Goal: Task Accomplishment & Management: Manage account settings

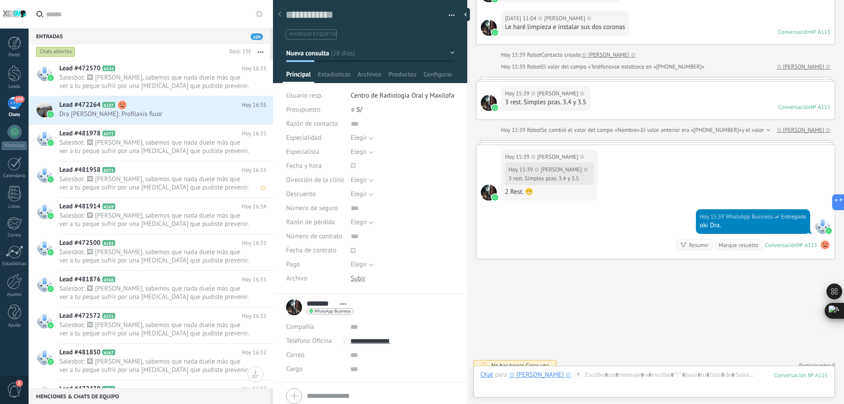
scroll to position [44, 0]
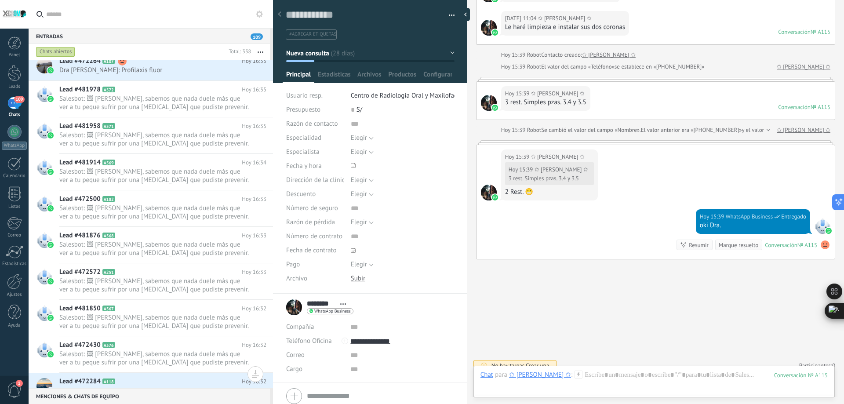
click at [14, 95] on div "Panel Leads 109 Chats WhatsApp Clientes" at bounding box center [14, 186] width 29 height 301
click at [17, 104] on div "109" at bounding box center [14, 103] width 14 height 13
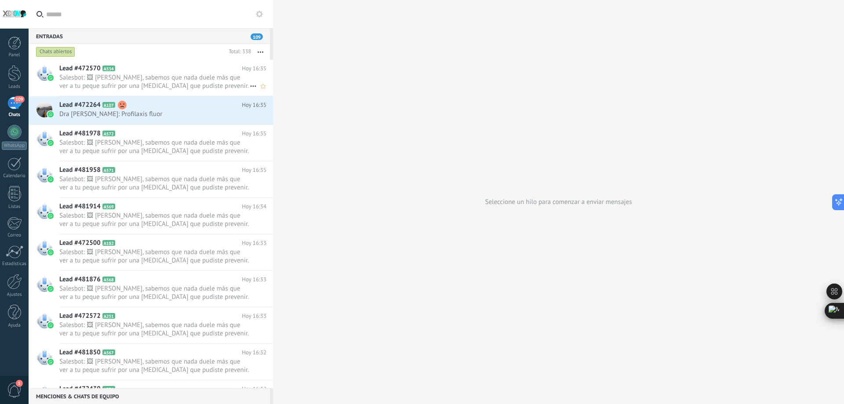
click at [184, 76] on span "Salesbot: 🖼 [PERSON_NAME], sabemos que nada duele más que ver a tu peque sufrir…" at bounding box center [154, 81] width 190 height 17
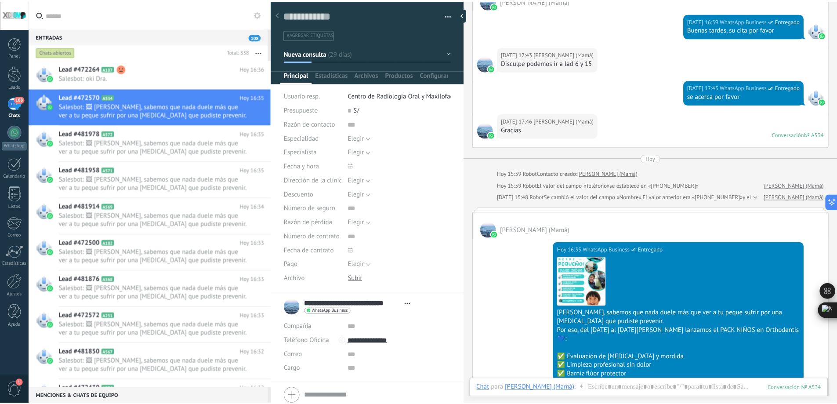
scroll to position [865, 0]
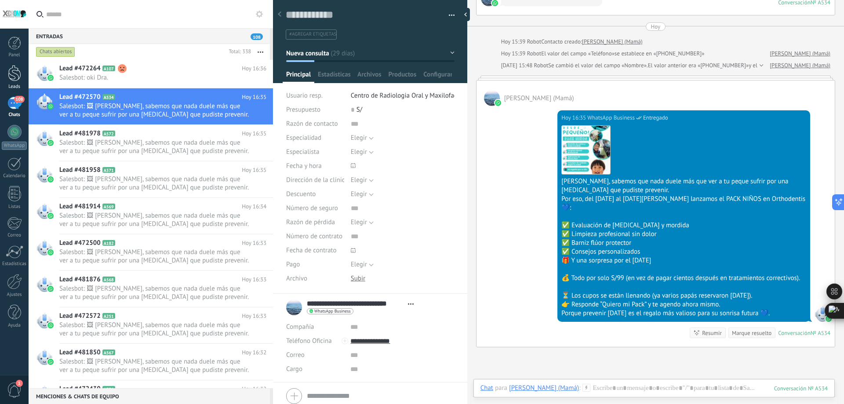
click at [8, 77] on div at bounding box center [14, 73] width 13 height 16
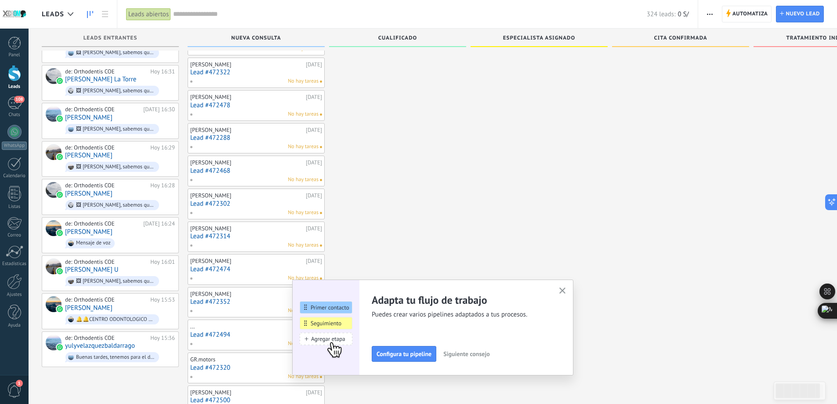
scroll to position [2, 0]
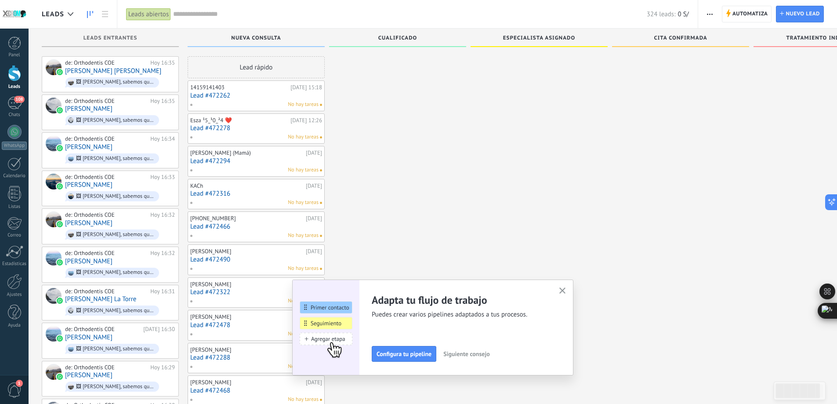
click at [256, 95] on link "Lead #472262" at bounding box center [256, 95] width 132 height 7
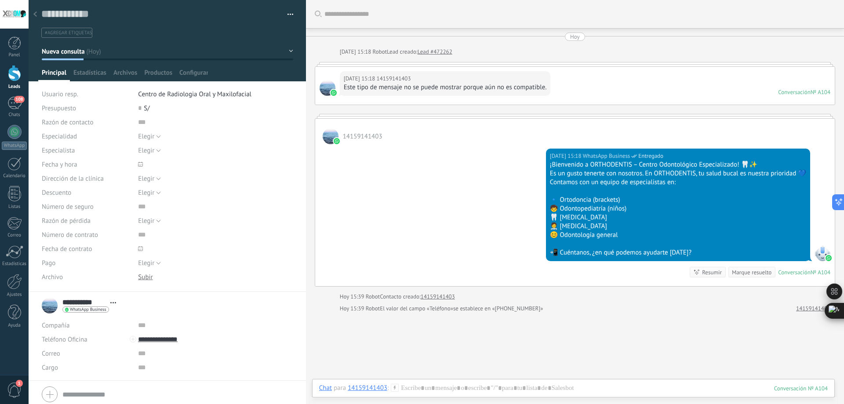
scroll to position [62, 0]
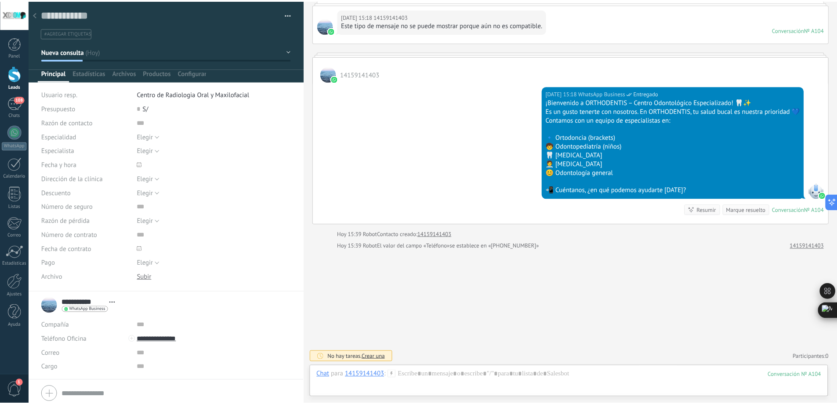
scroll to position [2, 0]
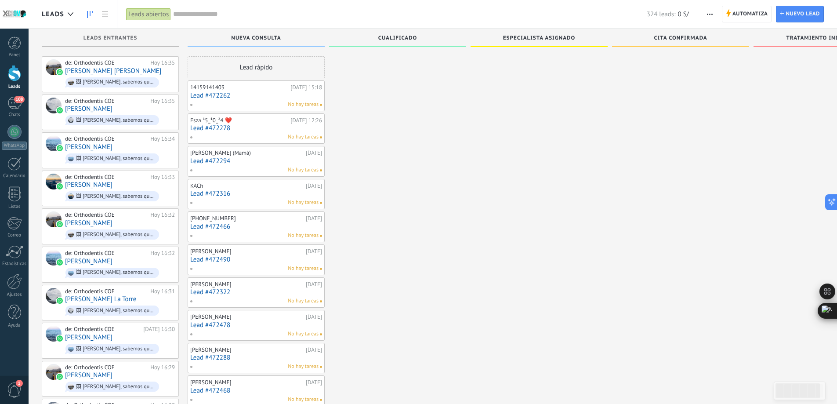
click at [246, 163] on link "Lead #472294" at bounding box center [256, 160] width 132 height 7
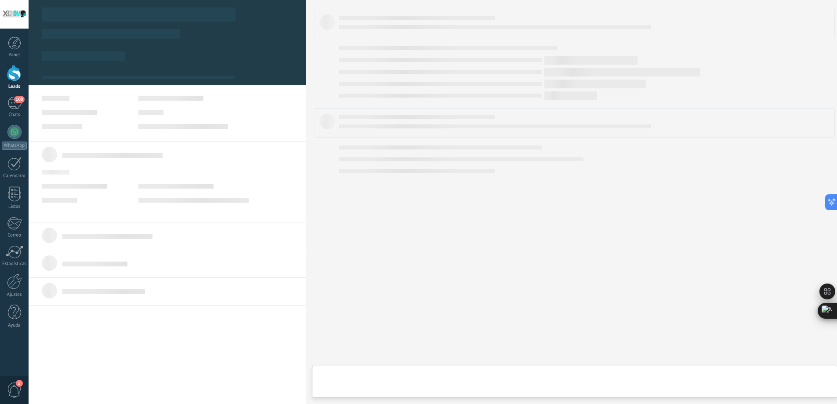
click at [246, 163] on body ".abccls-1,.abccls-2{fill-rule:evenodd}.abccls-2{fill:#fff} .abfcls-1{fill:none}…" at bounding box center [418, 200] width 837 height 404
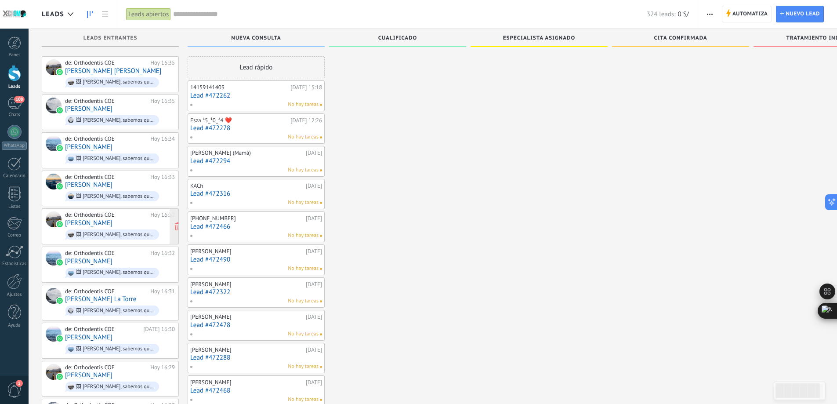
click at [111, 229] on div "🖼 [PERSON_NAME], sabemos que nada duele más que ver a tu peque sufrir por una […" at bounding box center [112, 234] width 94 height 10
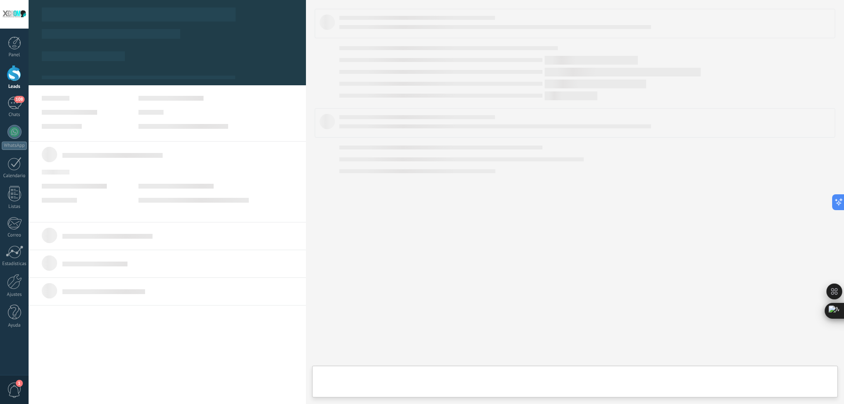
type textarea "**********"
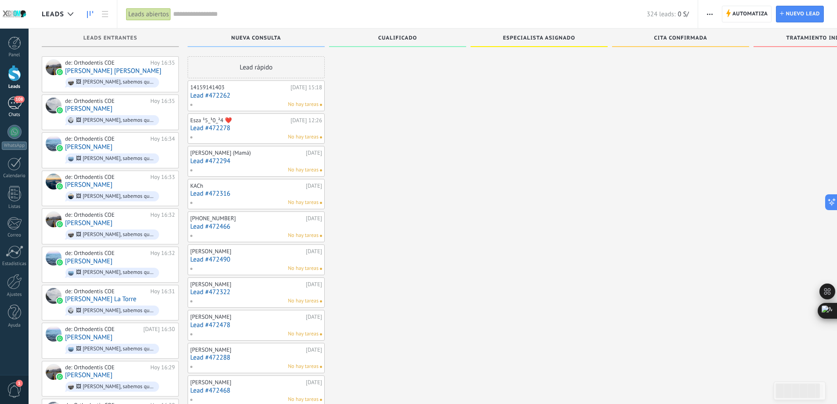
click at [14, 113] on div "Chats" at bounding box center [14, 115] width 25 height 6
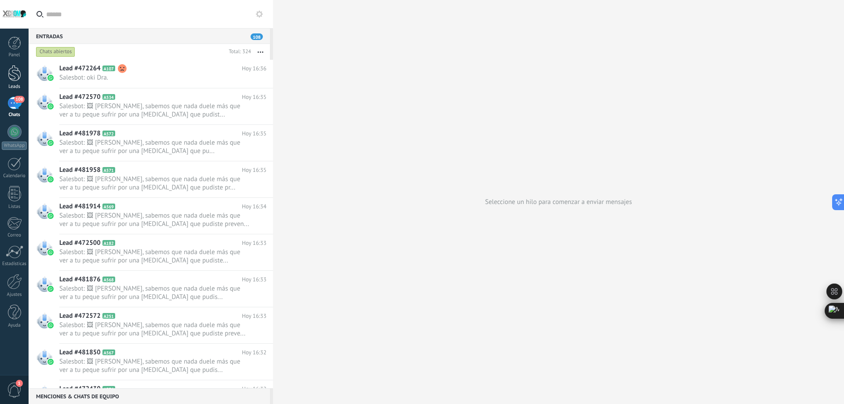
click at [11, 78] on div at bounding box center [14, 73] width 13 height 16
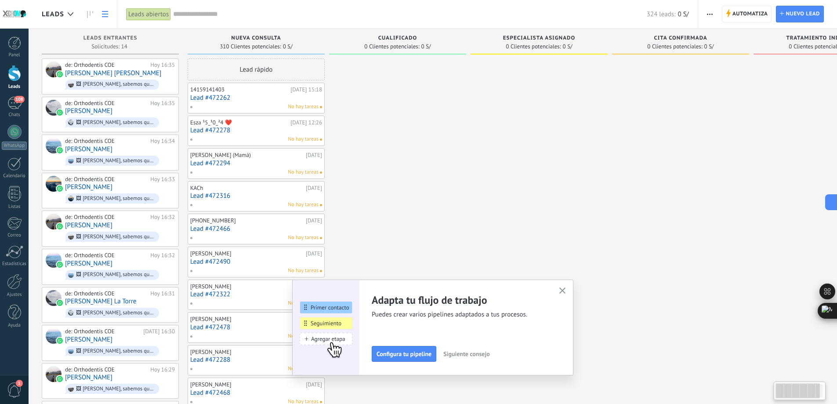
click at [106, 16] on use at bounding box center [105, 14] width 6 height 6
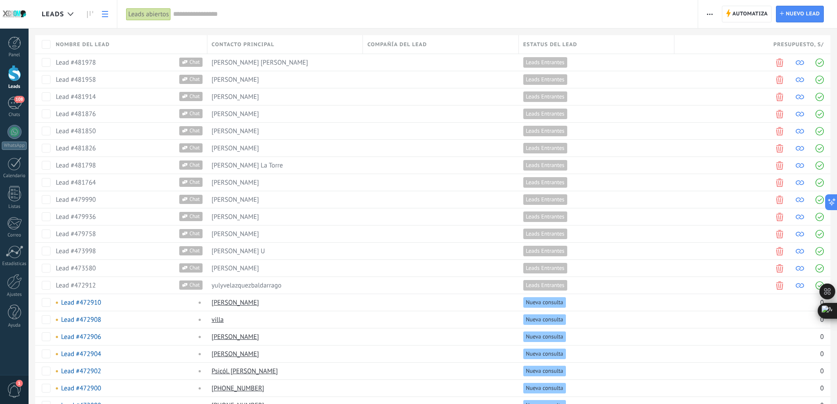
click at [66, 14] on div at bounding box center [70, 14] width 14 height 17
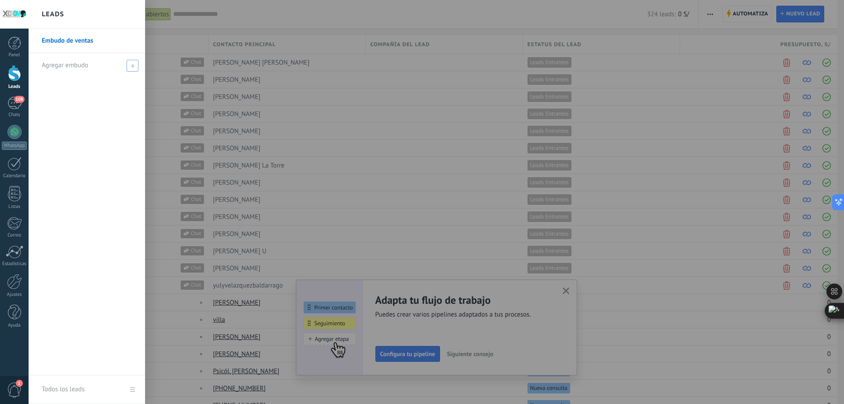
click at [131, 64] on icon at bounding box center [132, 66] width 4 height 4
type input "**********"
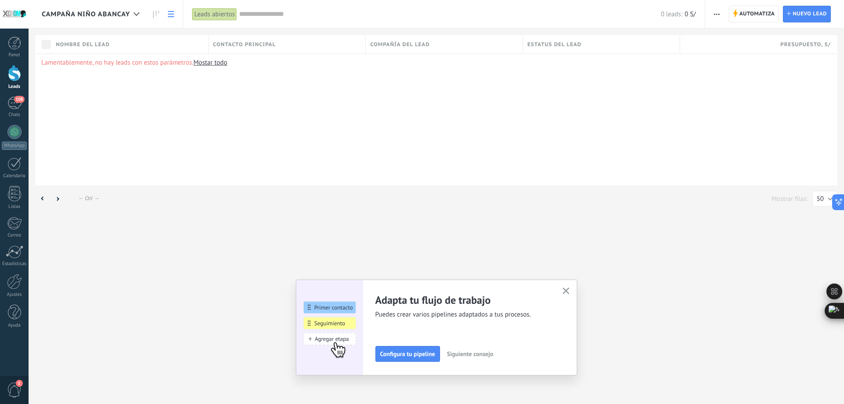
click at [192, 173] on div "Lamentablemente, no hay leads con estos parámetros. [GEOGRAPHIC_DATA] todo" at bounding box center [436, 120] width 802 height 132
click at [156, 109] on div "Lamentablemente, no hay leads con estos parámetros. [GEOGRAPHIC_DATA] todo" at bounding box center [436, 120] width 802 height 132
click at [136, 18] on div at bounding box center [136, 14] width 14 height 17
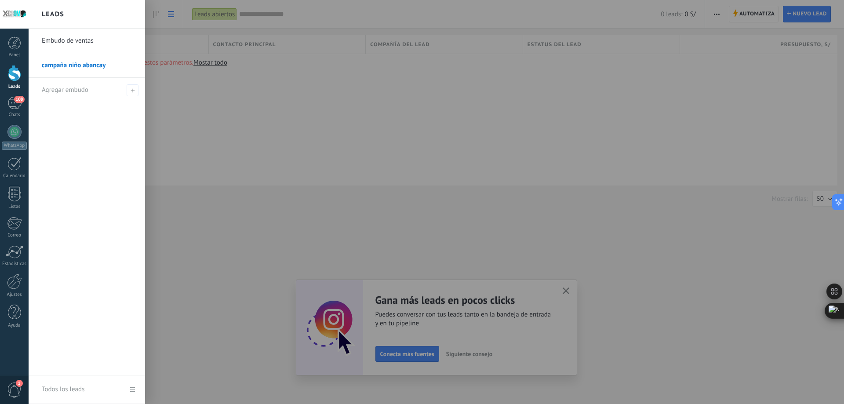
click at [67, 41] on link "Embudo de ventas" at bounding box center [89, 41] width 94 height 25
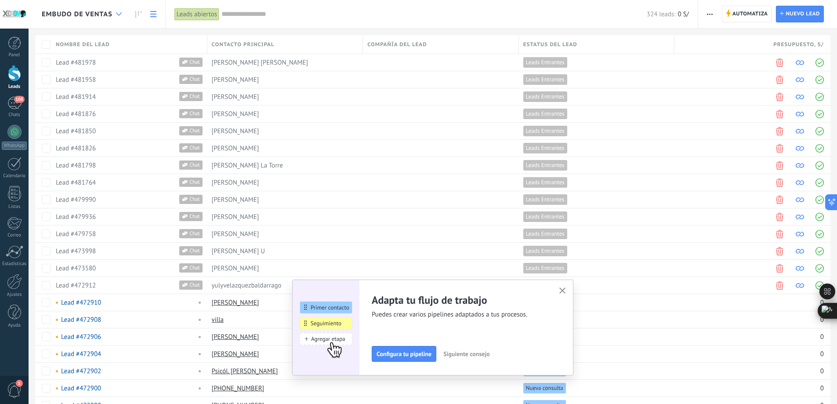
click at [123, 16] on div at bounding box center [119, 14] width 14 height 17
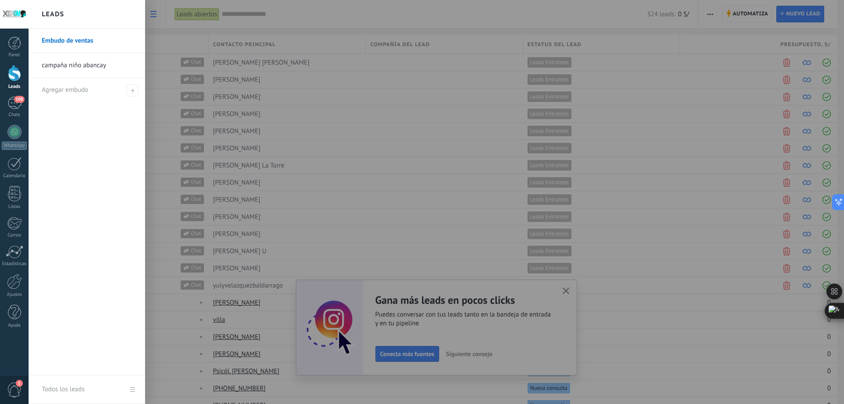
click at [18, 154] on div "Panel Leads 108 Chats WhatsApp Clientes" at bounding box center [14, 186] width 29 height 301
click at [18, 146] on div "WhatsApp" at bounding box center [14, 145] width 25 height 8
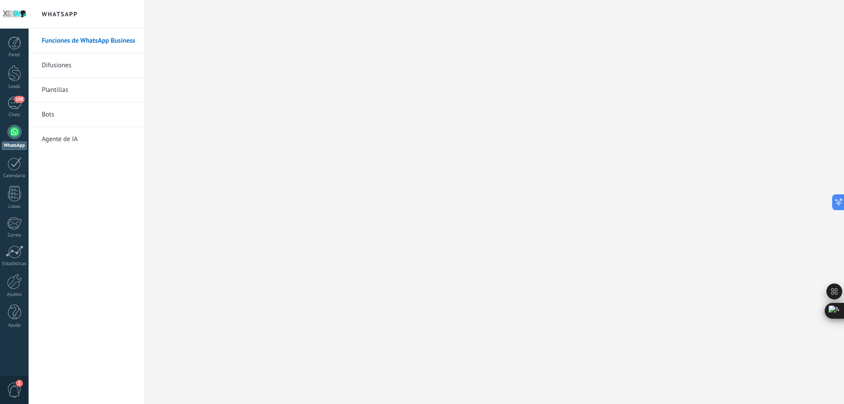
click at [62, 68] on link "Difusiones" at bounding box center [89, 65] width 94 height 25
click at [61, 90] on body ".abccls-1,.abccls-2{fill-rule:evenodd}.abccls-2{fill:#fff} .abfcls-1{fill:none}…" at bounding box center [422, 202] width 844 height 404
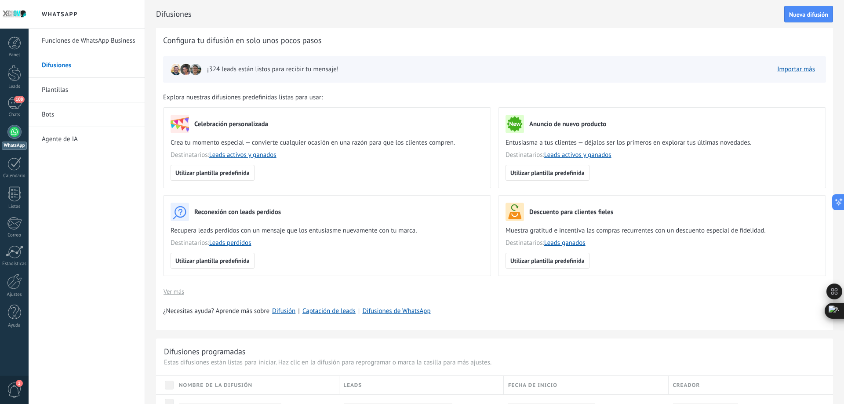
click at [47, 114] on link "Bots" at bounding box center [89, 114] width 94 height 25
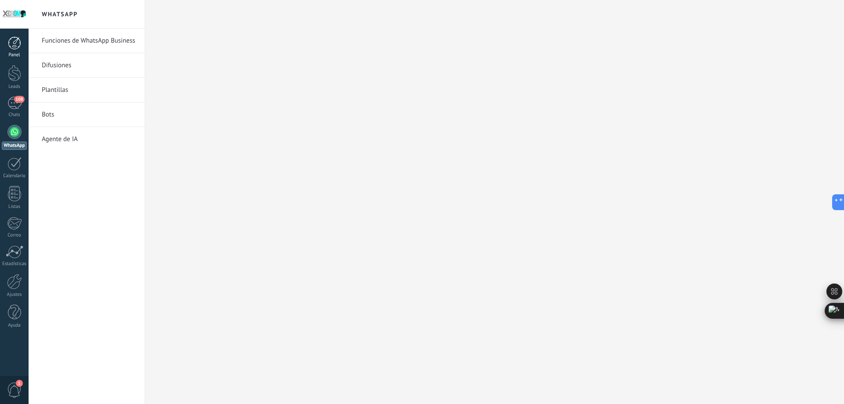
click at [18, 51] on link "Panel" at bounding box center [14, 47] width 29 height 22
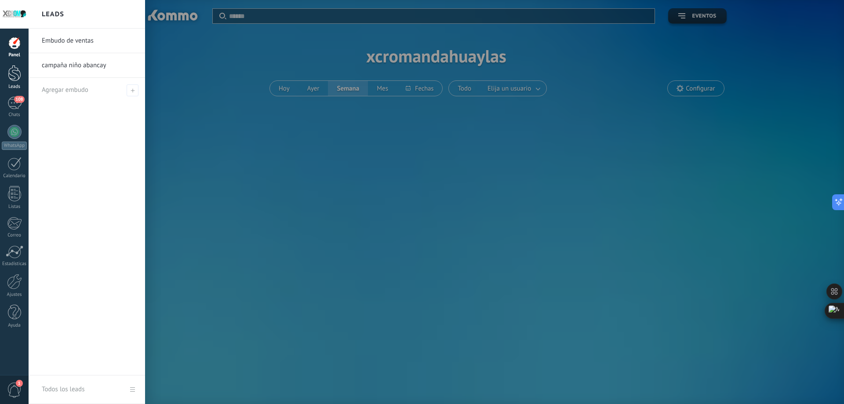
click at [8, 78] on div at bounding box center [14, 73] width 13 height 16
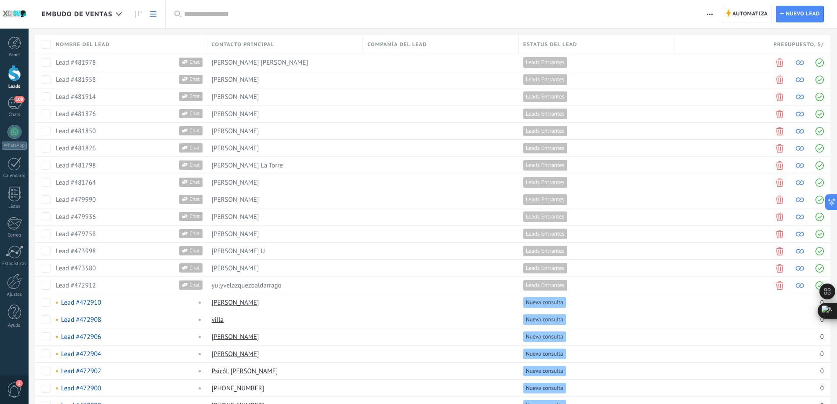
click at [99, 8] on div "Embudo de ventas" at bounding box center [84, 14] width 84 height 28
click at [138, 9] on link at bounding box center [138, 14] width 15 height 17
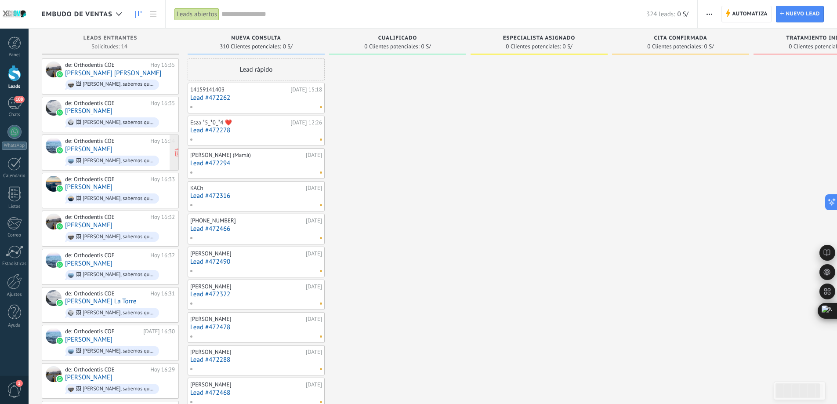
click at [108, 148] on div "de: Orthodentis COE Hoy 16:34 Irene Palomino 🖼 Irene Palomino Ramos, sabemos qu…" at bounding box center [120, 153] width 110 height 30
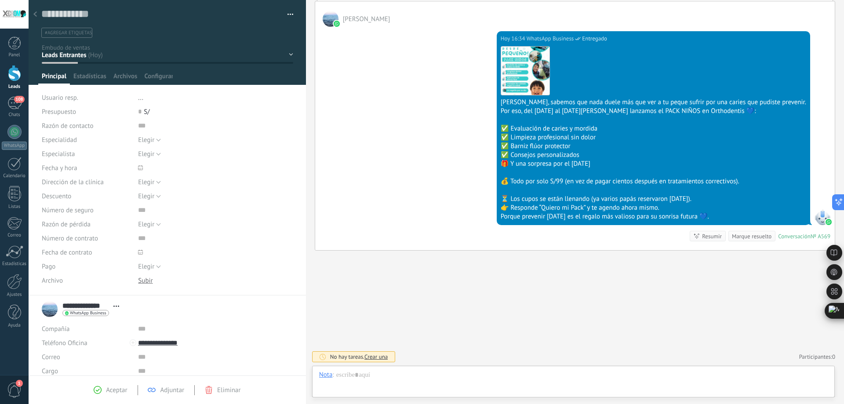
scroll to position [64, 0]
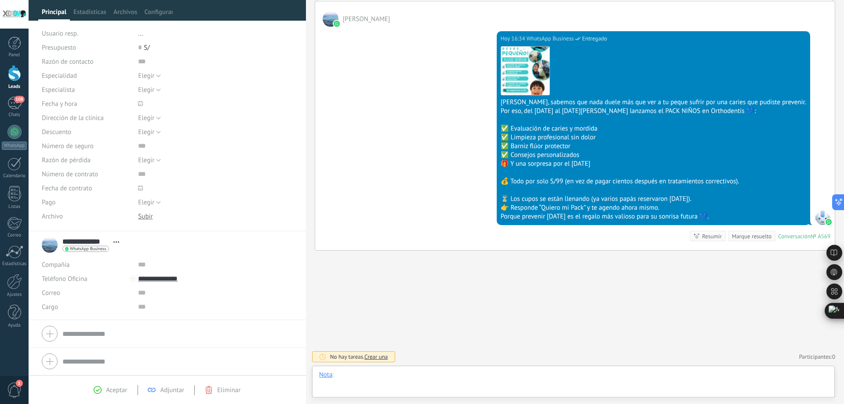
drag, startPoint x: 360, startPoint y: 380, endPoint x: 371, endPoint y: 381, distance: 10.6
click at [360, 380] on div at bounding box center [573, 383] width 508 height 26
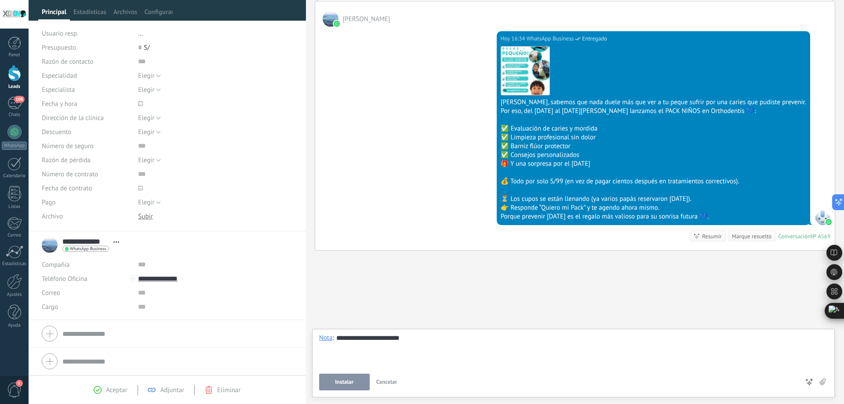
drag, startPoint x: 334, startPoint y: 395, endPoint x: 338, endPoint y: 389, distance: 6.7
click at [337, 391] on div "**********" at bounding box center [573, 363] width 522 height 69
click at [338, 389] on button "Instalar" at bounding box center [344, 381] width 51 height 17
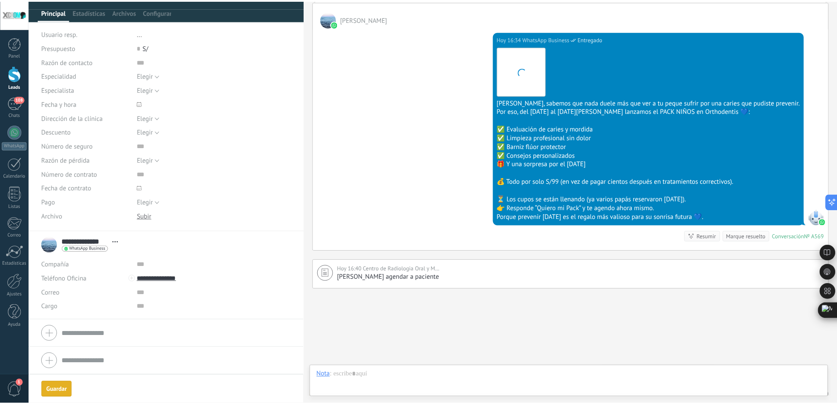
scroll to position [127, 0]
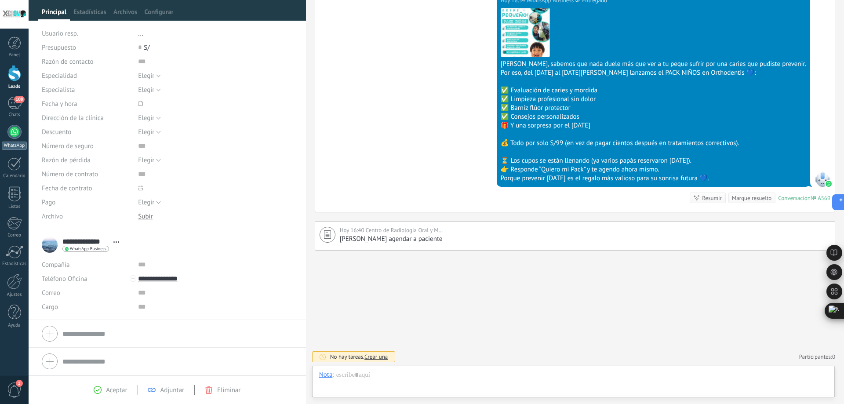
click at [16, 130] on div at bounding box center [14, 132] width 14 height 14
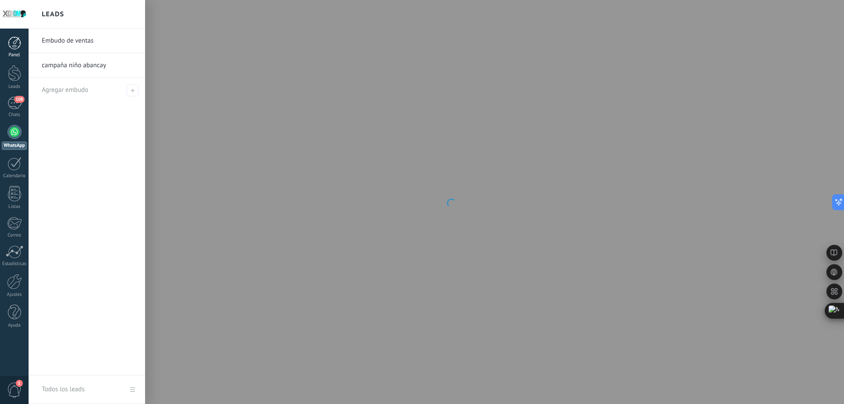
click at [17, 43] on div at bounding box center [14, 42] width 13 height 13
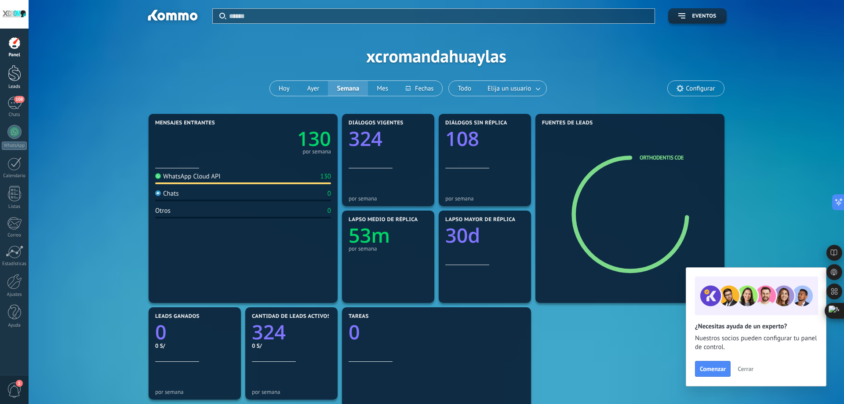
click at [14, 82] on link "Leads" at bounding box center [14, 77] width 29 height 25
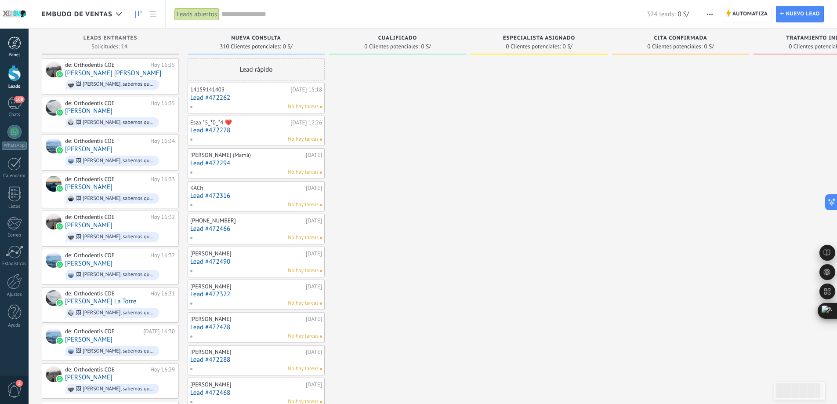
click at [11, 49] on div at bounding box center [14, 42] width 13 height 13
